Goal: Task Accomplishment & Management: Manage account settings

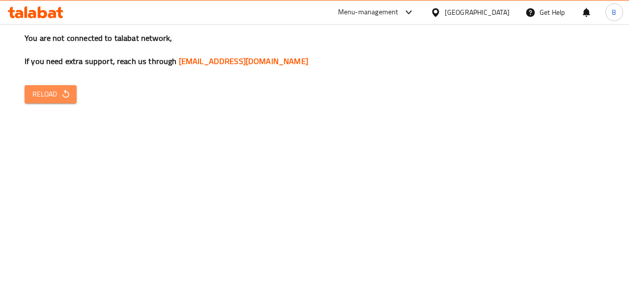
click at [37, 94] on span "Reload" at bounding box center [50, 94] width 36 height 12
click at [52, 100] on span "Reload" at bounding box center [50, 94] width 36 height 12
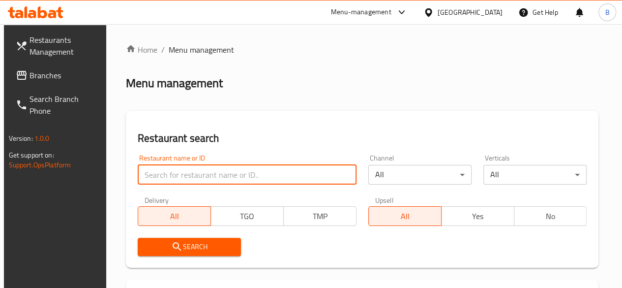
click at [194, 173] on input "search" at bounding box center [247, 175] width 219 height 20
type input "fresh chicken"
click button "Search" at bounding box center [189, 246] width 103 height 18
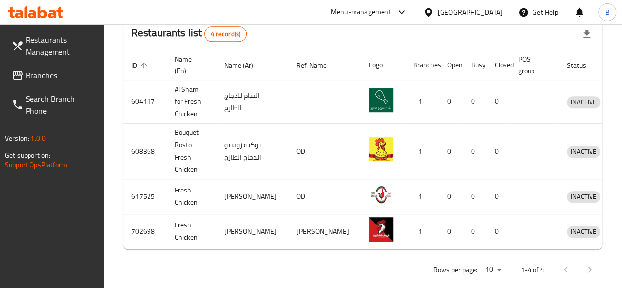
scroll to position [275, 0]
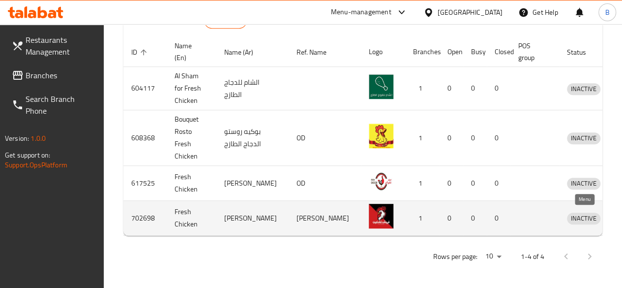
click at [620, 216] on icon "enhanced table" at bounding box center [625, 218] width 11 height 8
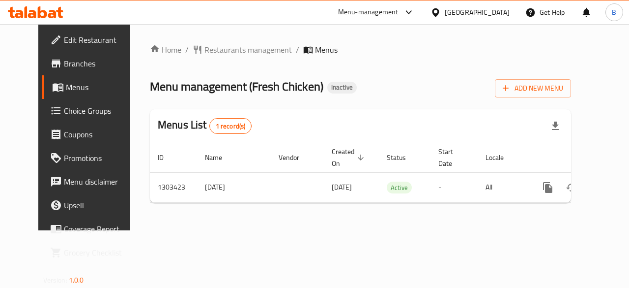
scroll to position [0, 3]
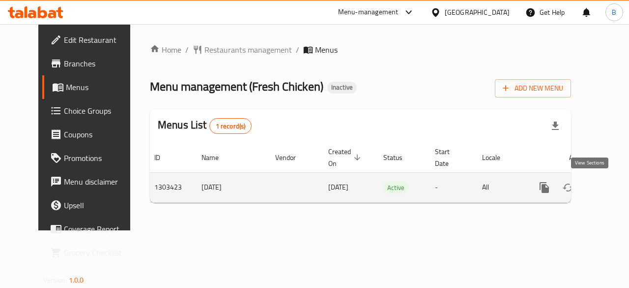
click at [604, 179] on link "enhanced table" at bounding box center [616, 187] width 24 height 24
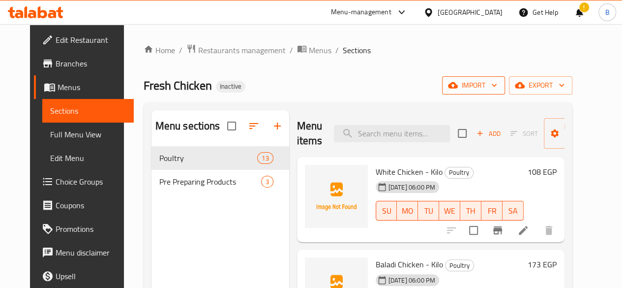
click at [497, 84] on span "import" at bounding box center [473, 85] width 47 height 12
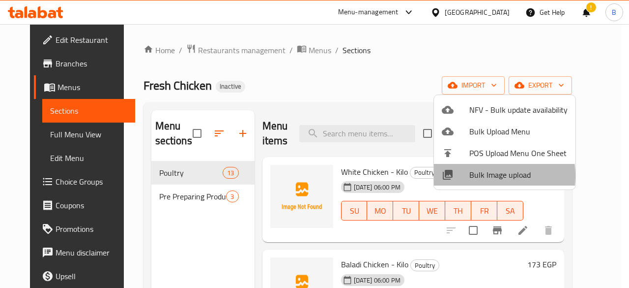
click at [485, 175] on span "Bulk Image upload" at bounding box center [518, 175] width 98 height 12
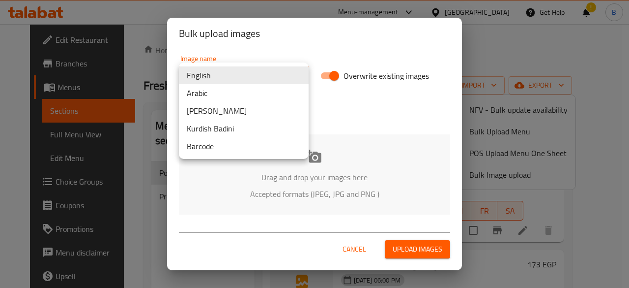
click at [256, 66] on body "​ Menu-management Egypt Get Help ! B Edit Restaurant Branches Menus Sections Fu…" at bounding box center [314, 155] width 629 height 263
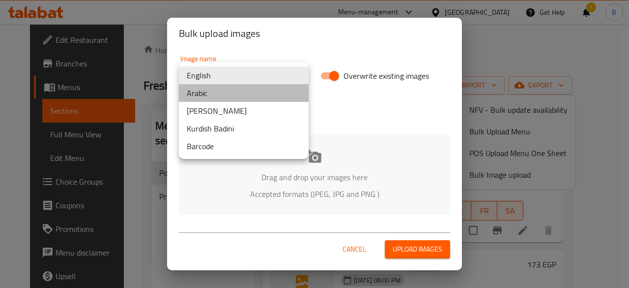
click at [206, 94] on li "Arabic" at bounding box center [244, 93] width 130 height 18
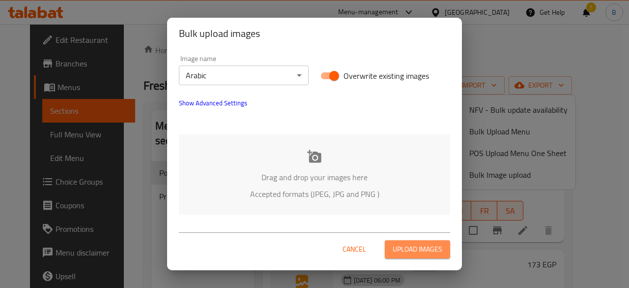
click at [422, 245] on span "Upload images" at bounding box center [418, 249] width 50 height 12
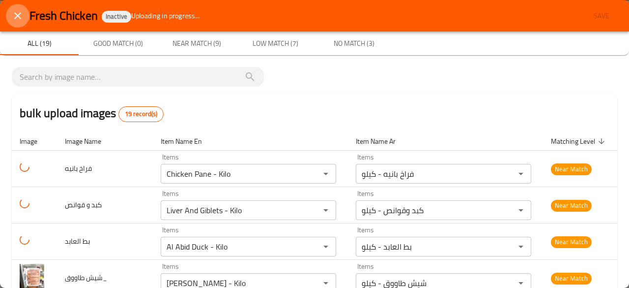
click at [26, 14] on button "close" at bounding box center [18, 16] width 24 height 24
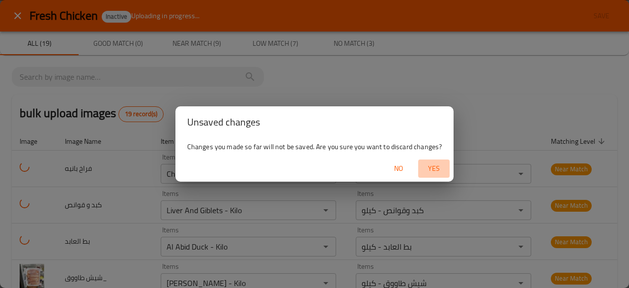
click at [433, 167] on span "Yes" at bounding box center [434, 168] width 24 height 12
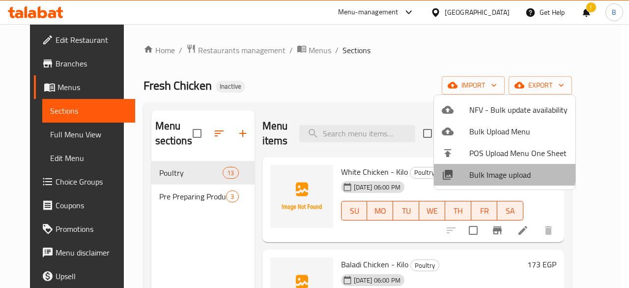
click at [454, 165] on li "Bulk Image upload" at bounding box center [505, 175] width 142 height 22
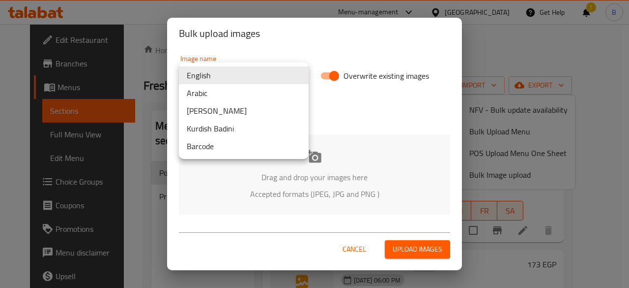
click at [212, 76] on body "​ Menu-management Egypt Get Help ! B Edit Restaurant Branches Menus Sections Fu…" at bounding box center [314, 155] width 629 height 263
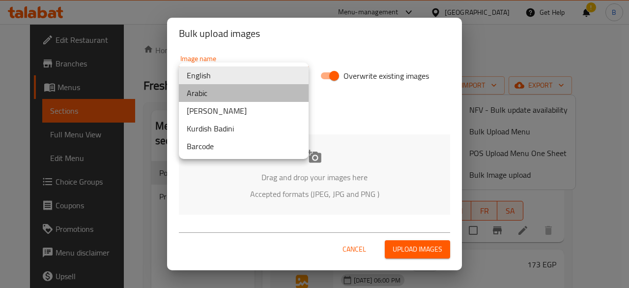
click at [228, 98] on li "Arabic" at bounding box center [244, 93] width 130 height 18
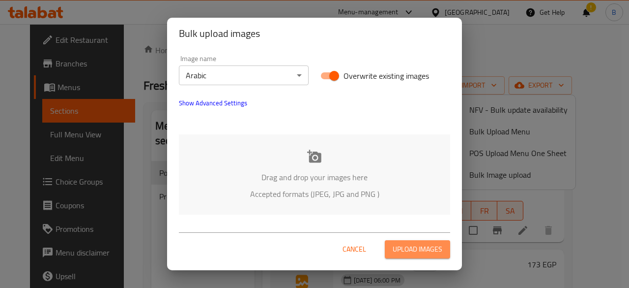
click at [407, 243] on span "Upload images" at bounding box center [418, 249] width 50 height 12
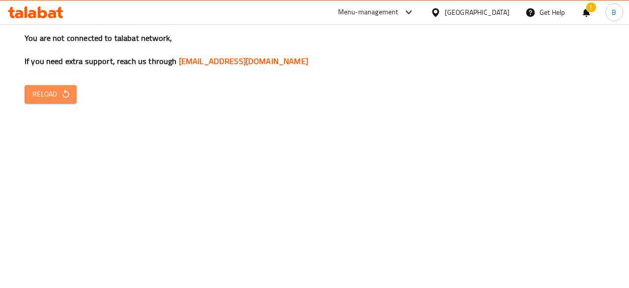
click at [51, 92] on span "Reload" at bounding box center [50, 94] width 36 height 12
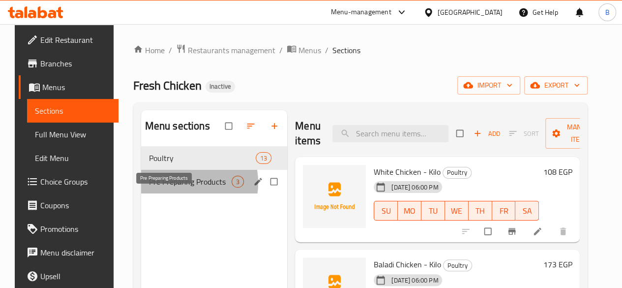
click at [168, 187] on span "Pre Preparing Products" at bounding box center [190, 181] width 83 height 12
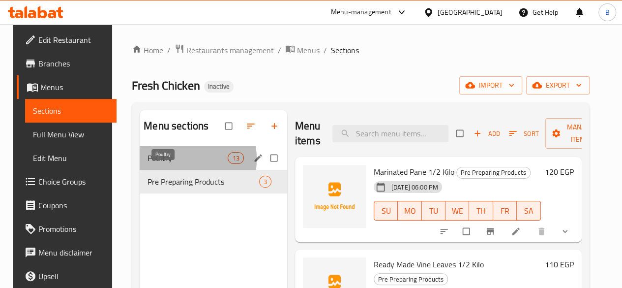
click at [159, 164] on span "Poultry" at bounding box center [187, 158] width 80 height 12
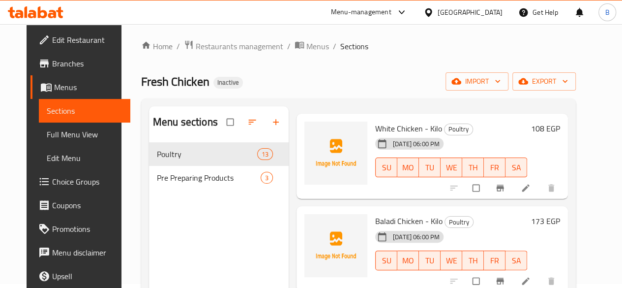
scroll to position [6, 0]
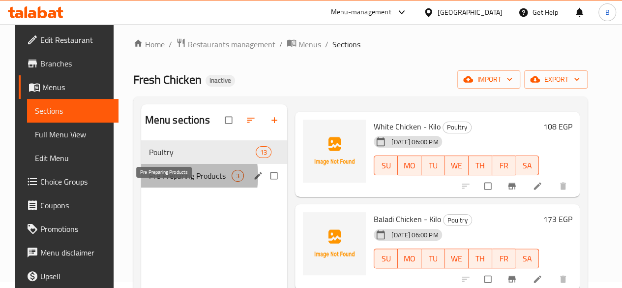
click at [171, 181] on span "Pre Preparing Products" at bounding box center [190, 176] width 83 height 12
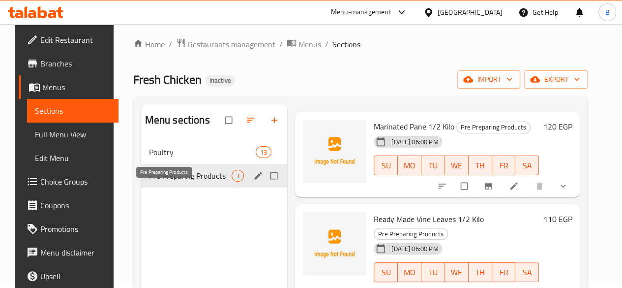
scroll to position [29, 0]
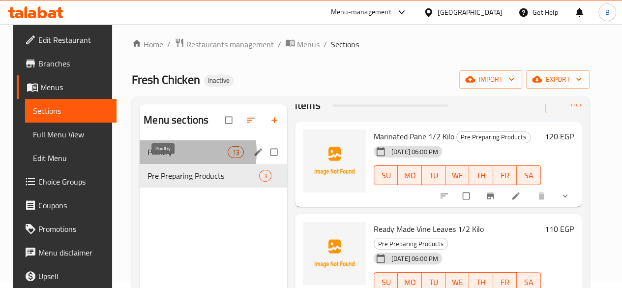
click at [174, 158] on span "Poultry" at bounding box center [187, 152] width 80 height 12
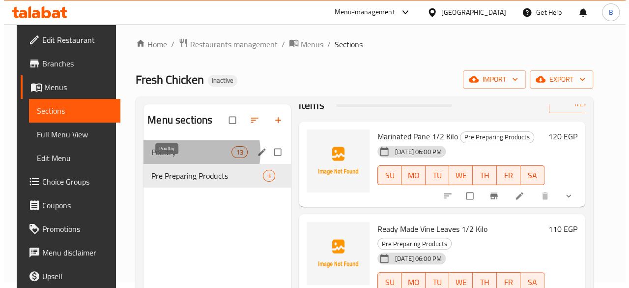
scroll to position [39, 0]
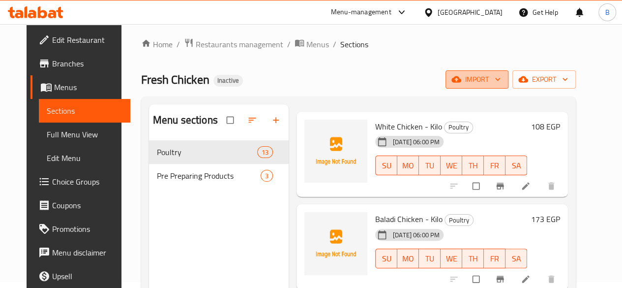
click at [493, 76] on span "import" at bounding box center [476, 79] width 47 height 12
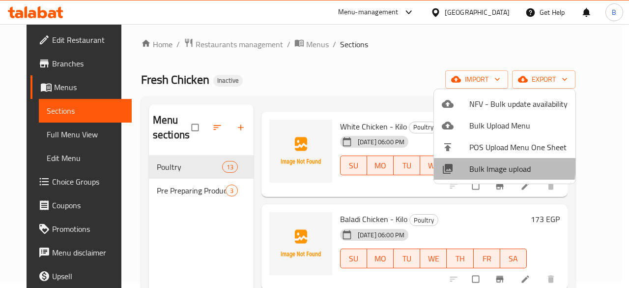
click at [460, 163] on div at bounding box center [456, 169] width 28 height 12
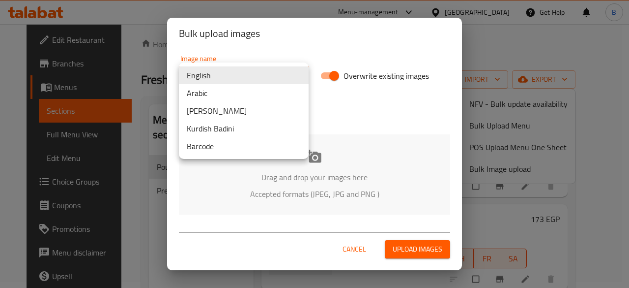
click at [190, 70] on body "​ Menu-management Egypt Get Help B Edit Restaurant Branches Menus Sections Full…" at bounding box center [314, 149] width 629 height 263
click at [206, 94] on li "Arabic" at bounding box center [244, 93] width 130 height 18
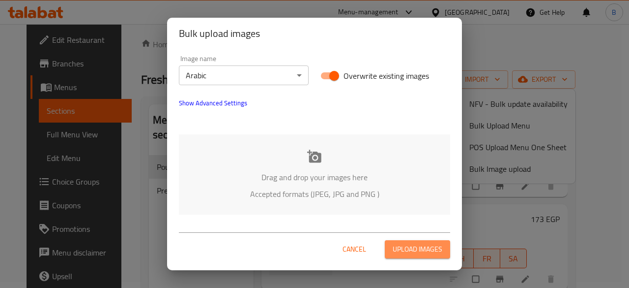
click at [402, 245] on span "Upload images" at bounding box center [418, 249] width 50 height 12
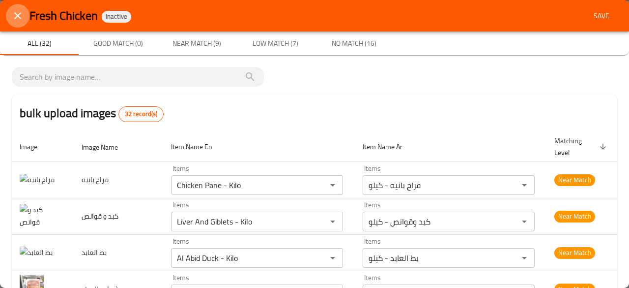
click at [19, 16] on icon "close" at bounding box center [18, 16] width 12 height 12
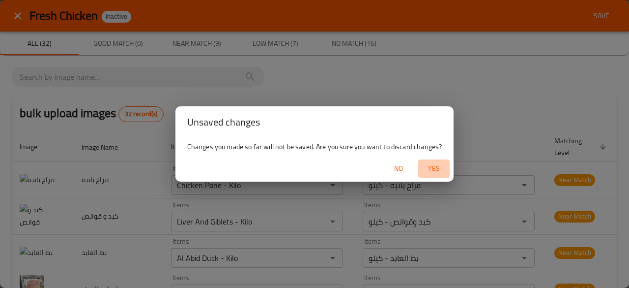
click at [429, 172] on span "Yes" at bounding box center [434, 168] width 24 height 12
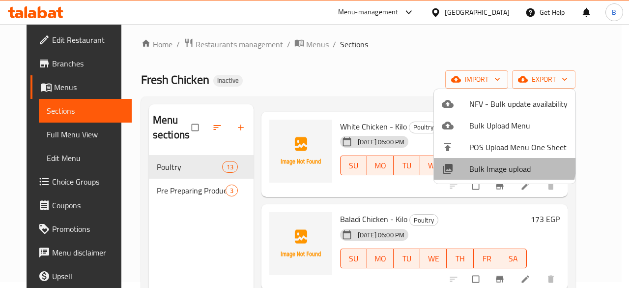
click at [503, 165] on span "Bulk Image upload" at bounding box center [518, 169] width 98 height 12
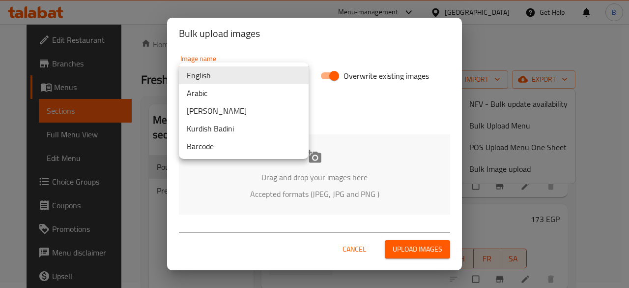
click at [275, 75] on body "​ Menu-management Egypt Get Help B Edit Restaurant Branches Menus Sections Full…" at bounding box center [314, 149] width 629 height 263
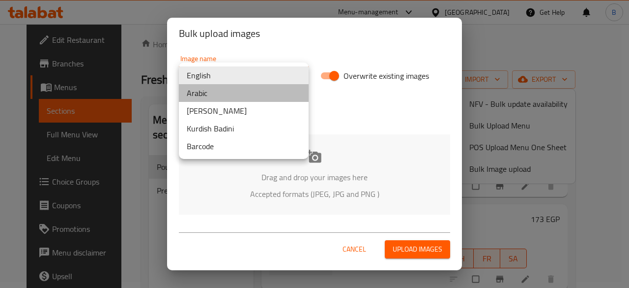
click at [236, 101] on li "Arabic" at bounding box center [244, 93] width 130 height 18
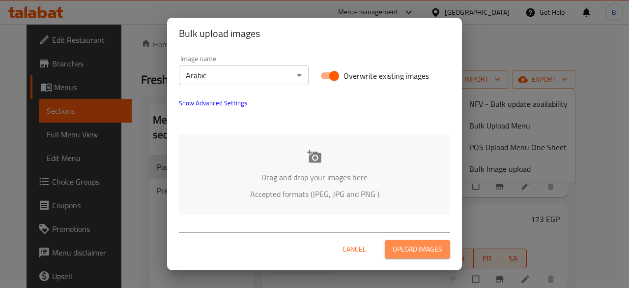
click at [404, 245] on span "Upload images" at bounding box center [418, 249] width 50 height 12
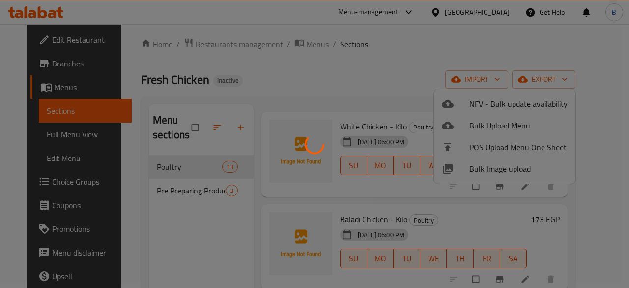
click at [397, 64] on div at bounding box center [314, 144] width 629 height 288
click at [386, 142] on div at bounding box center [314, 144] width 629 height 288
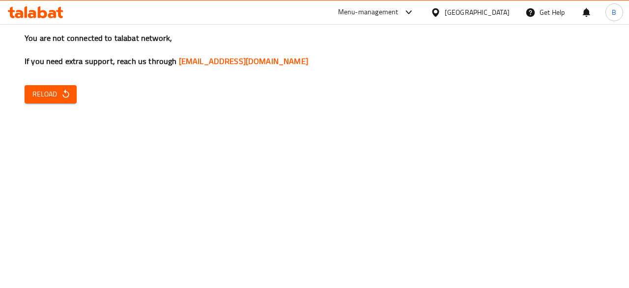
click at [56, 92] on span "Reload" at bounding box center [50, 94] width 36 height 12
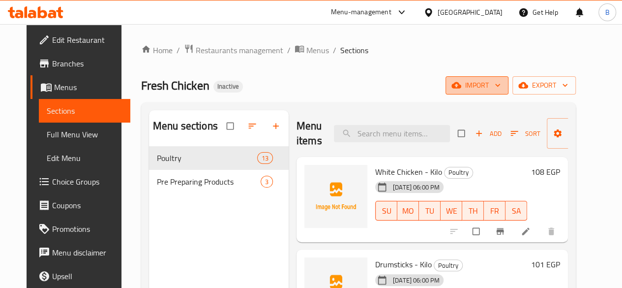
click at [498, 82] on span "import" at bounding box center [476, 85] width 47 height 12
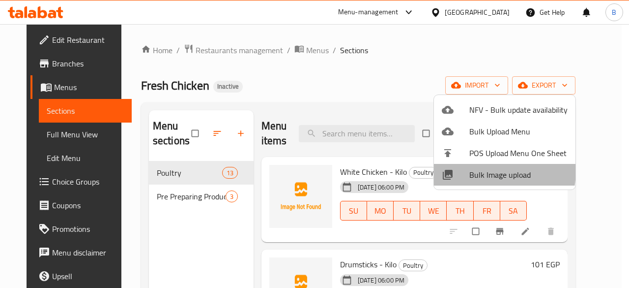
click at [476, 170] on span "Bulk Image upload" at bounding box center [518, 175] width 98 height 12
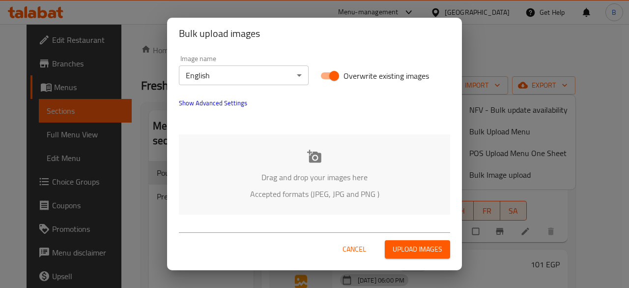
click at [206, 69] on body "​ Menu-management Egypt Get Help B Edit Restaurant Branches Menus Sections Full…" at bounding box center [314, 155] width 629 height 263
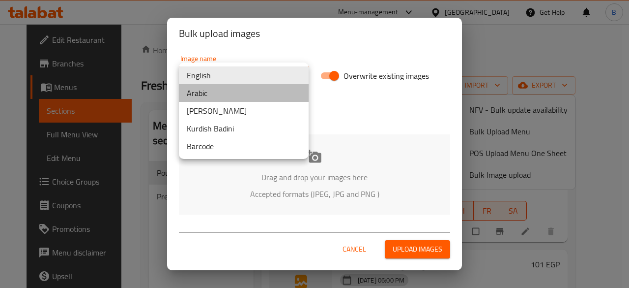
click at [229, 87] on li "Arabic" at bounding box center [244, 93] width 130 height 18
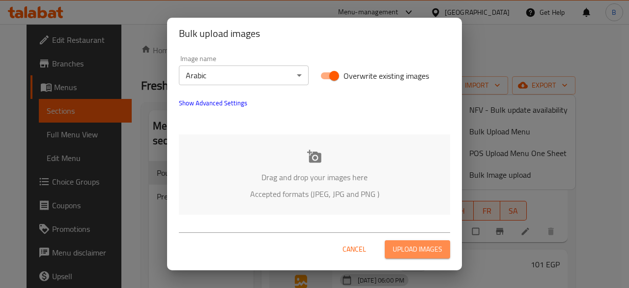
click at [398, 240] on button "Upload images" at bounding box center [417, 249] width 65 height 18
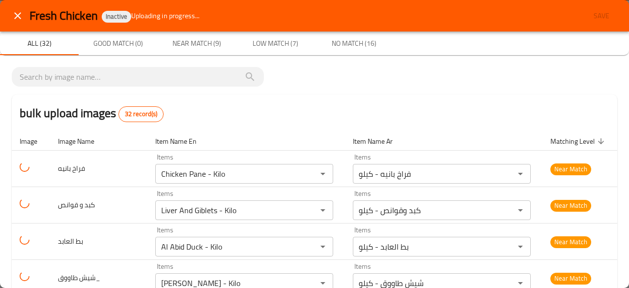
click at [522, 102] on div "bulk upload images 32 record(s)" at bounding box center [315, 112] width 606 height 37
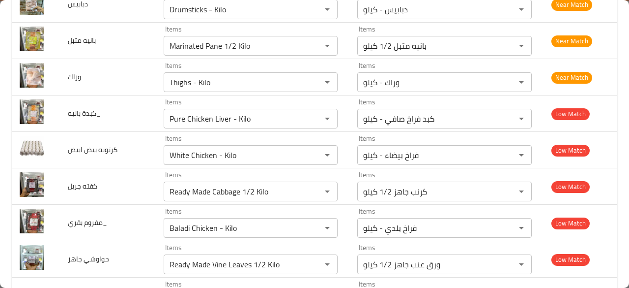
scroll to position [392, 0]
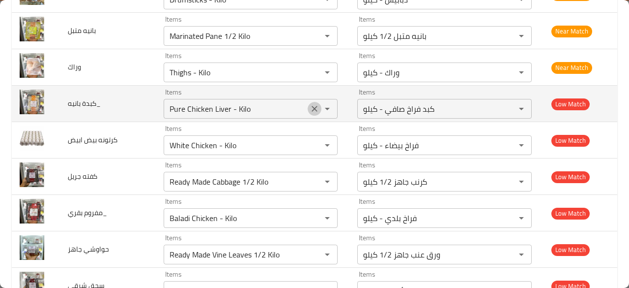
click at [313, 110] on icon "Clear" at bounding box center [315, 109] width 6 height 6
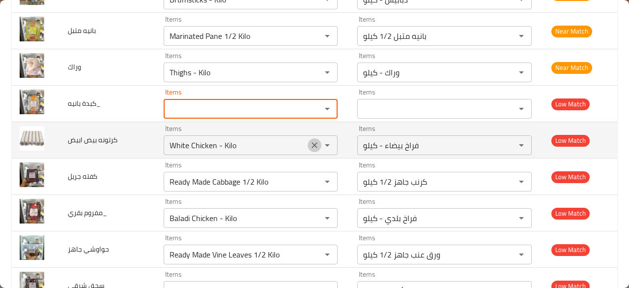
click at [310, 142] on icon "Clear" at bounding box center [315, 145] width 10 height 10
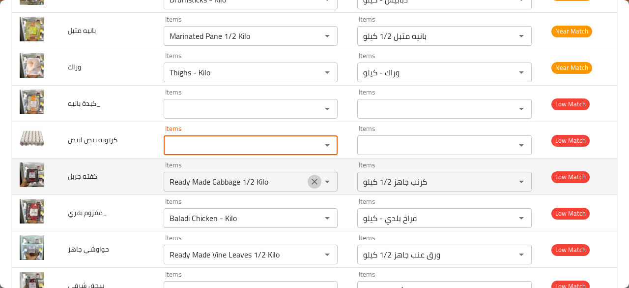
click at [310, 176] on icon "Clear" at bounding box center [315, 181] width 10 height 10
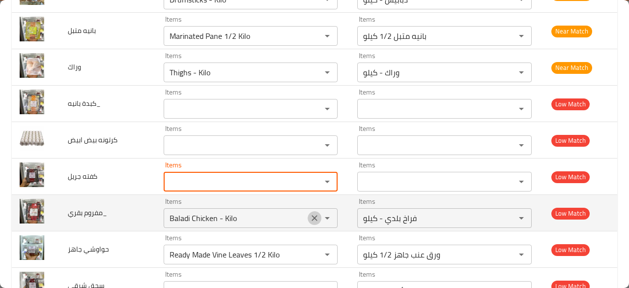
click at [312, 211] on button "Clear" at bounding box center [315, 218] width 14 height 14
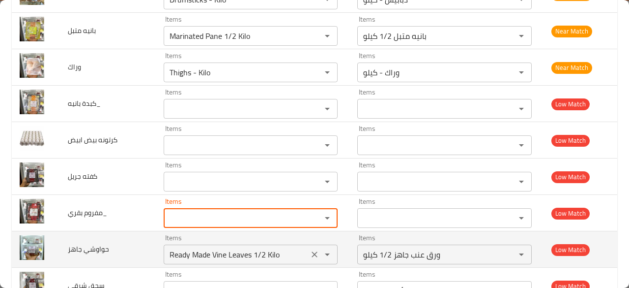
click at [313, 249] on icon "Clear" at bounding box center [315, 254] width 10 height 10
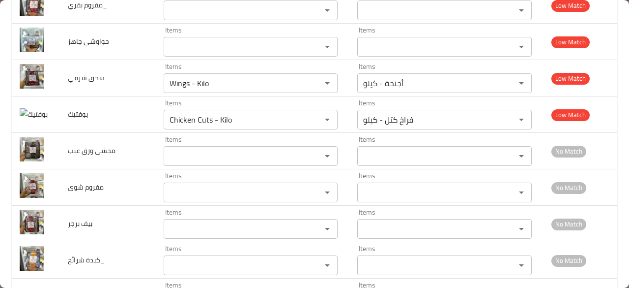
scroll to position [596, 0]
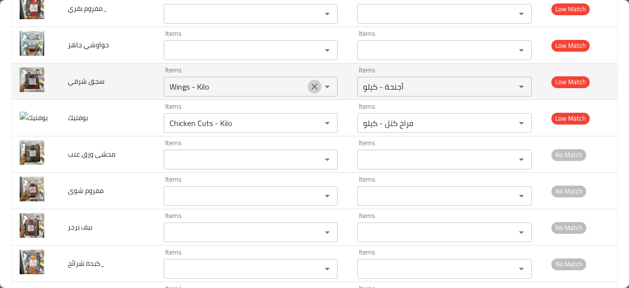
click at [311, 88] on icon "Clear" at bounding box center [315, 87] width 10 height 10
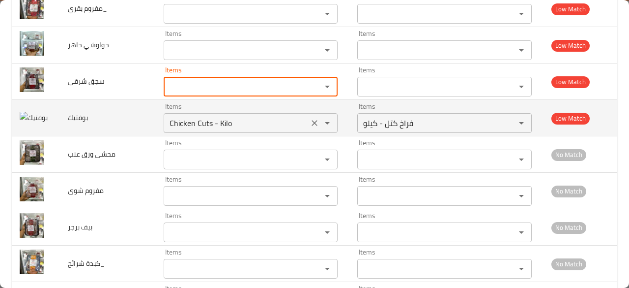
click at [311, 122] on icon "Clear" at bounding box center [315, 123] width 10 height 10
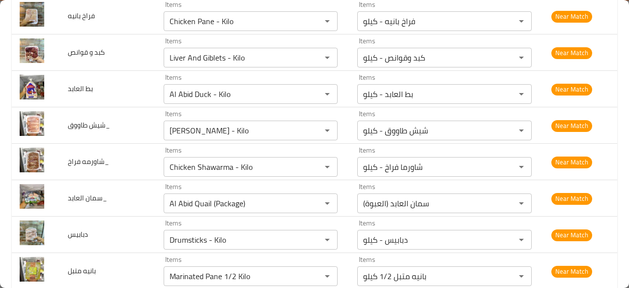
scroll to position [0, 0]
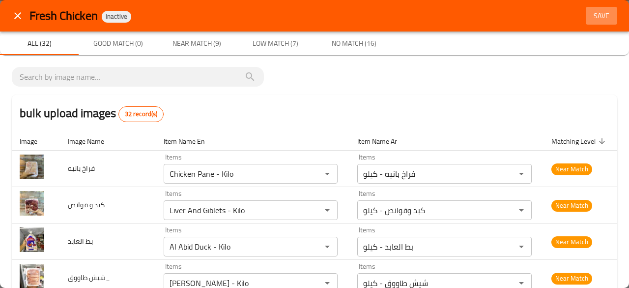
click at [591, 19] on span "Save" at bounding box center [602, 16] width 24 height 12
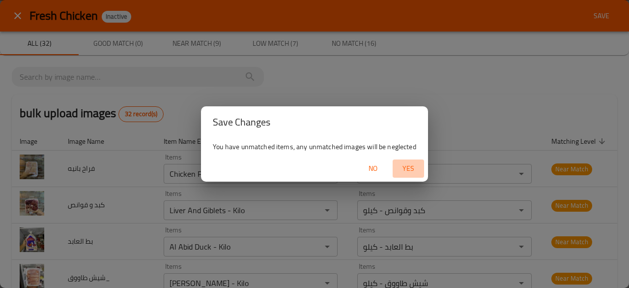
click at [403, 169] on span "Yes" at bounding box center [409, 168] width 24 height 12
